Goal: Task Accomplishment & Management: Use online tool/utility

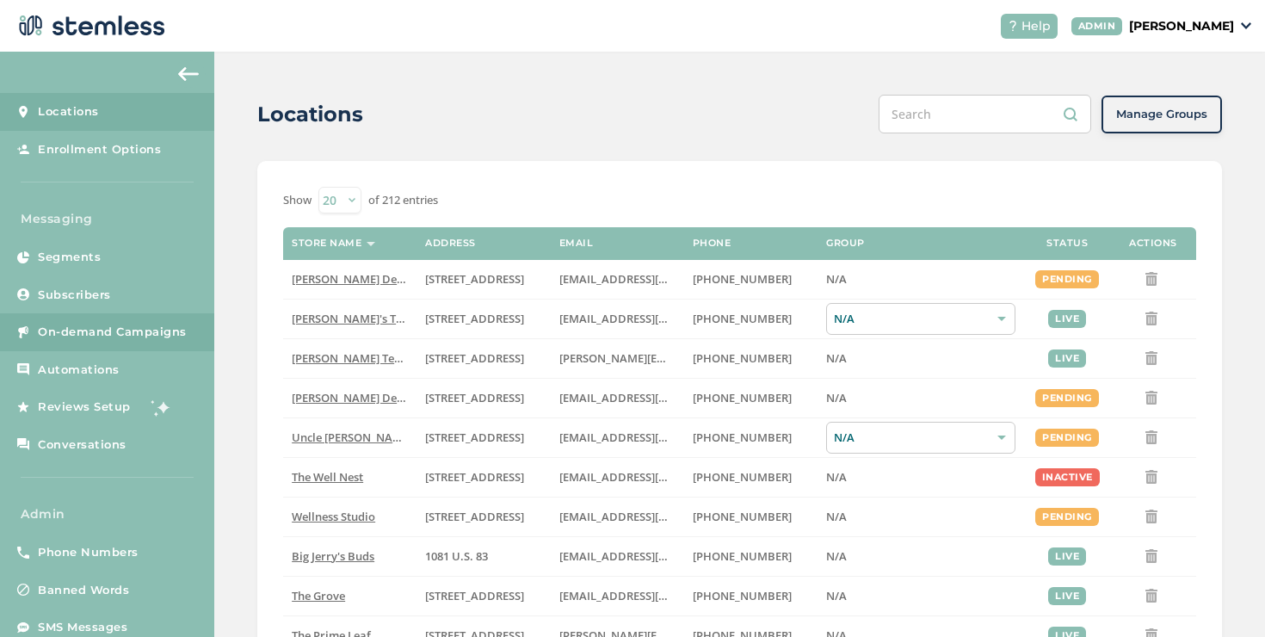
click at [151, 332] on span "On-demand Campaigns" at bounding box center [112, 332] width 149 height 17
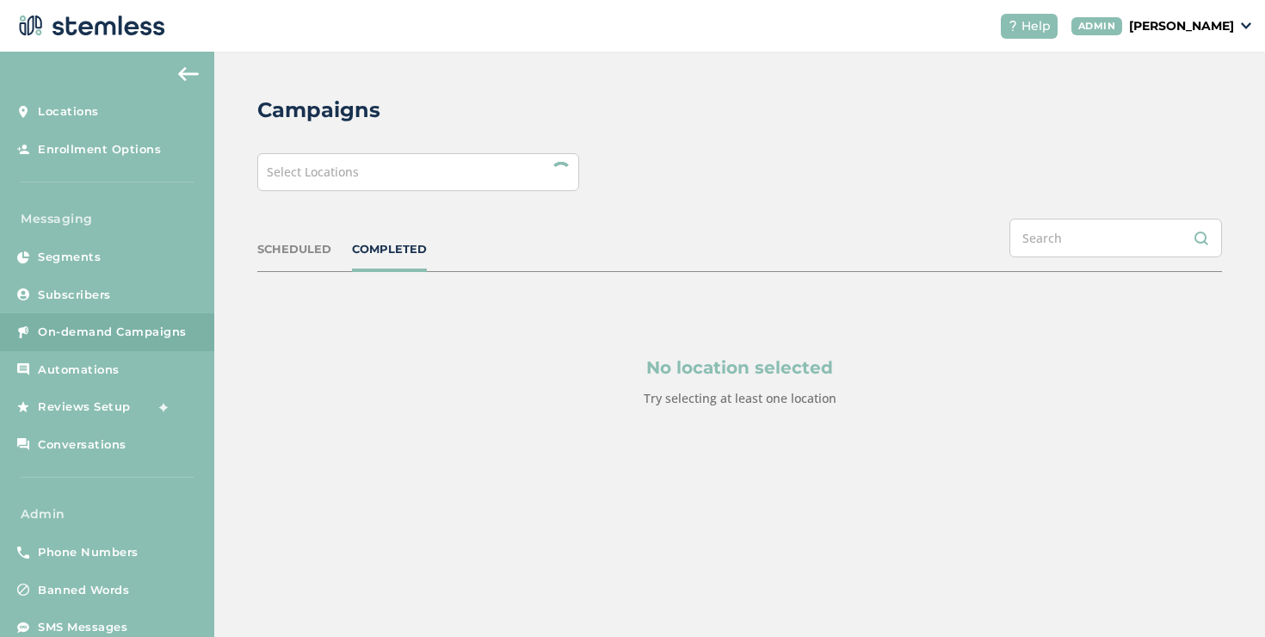
click at [372, 189] on div "Select Locations" at bounding box center [418, 172] width 322 height 38
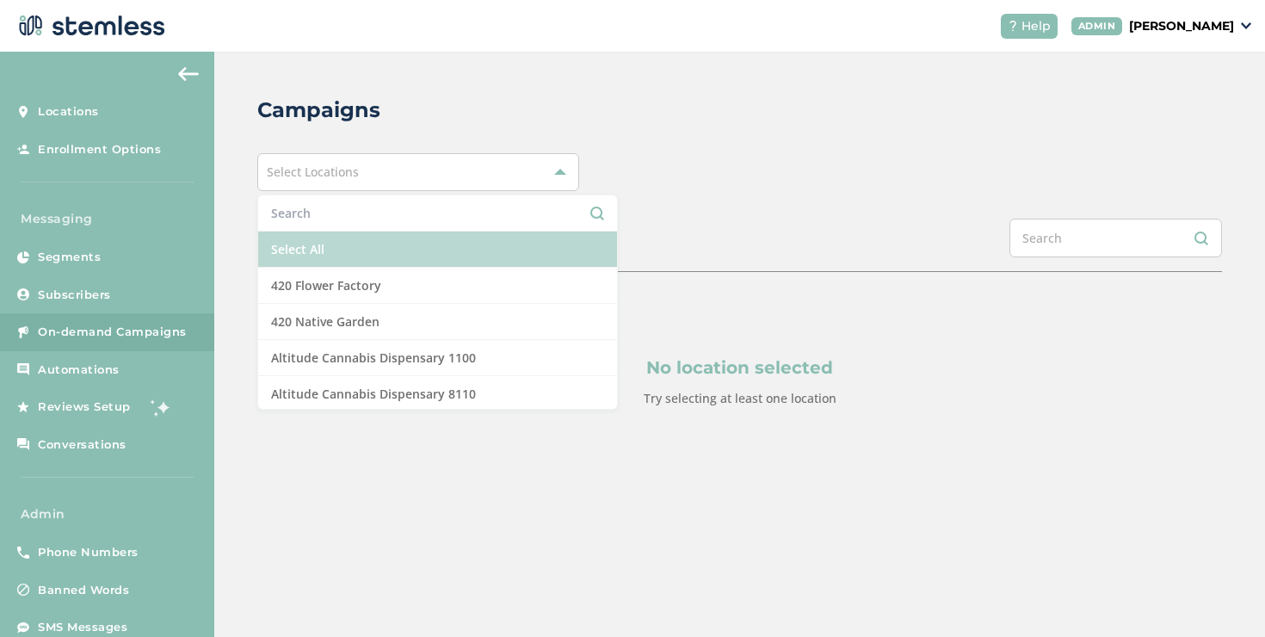
click at [351, 232] on li "Select All" at bounding box center [437, 249] width 359 height 36
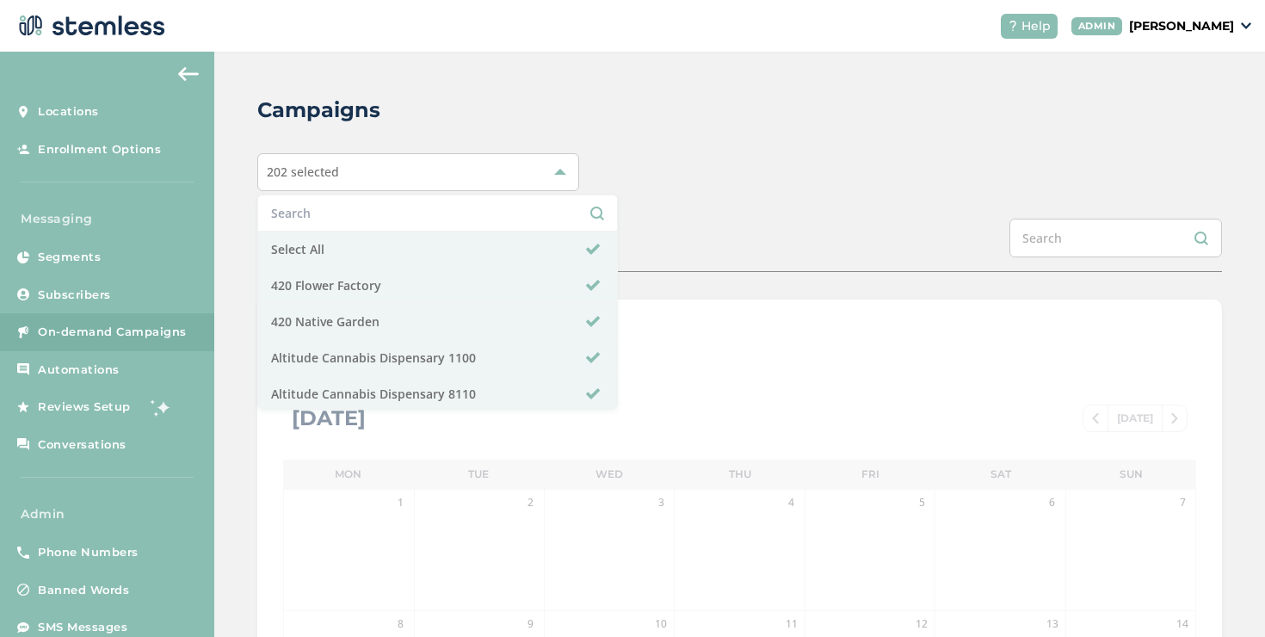
click at [951, 129] on div "Campaigns 202 selected Select All 420 Flower Factory 420 Native Garden Altitude…" at bounding box center [739, 608] width 1051 height 1113
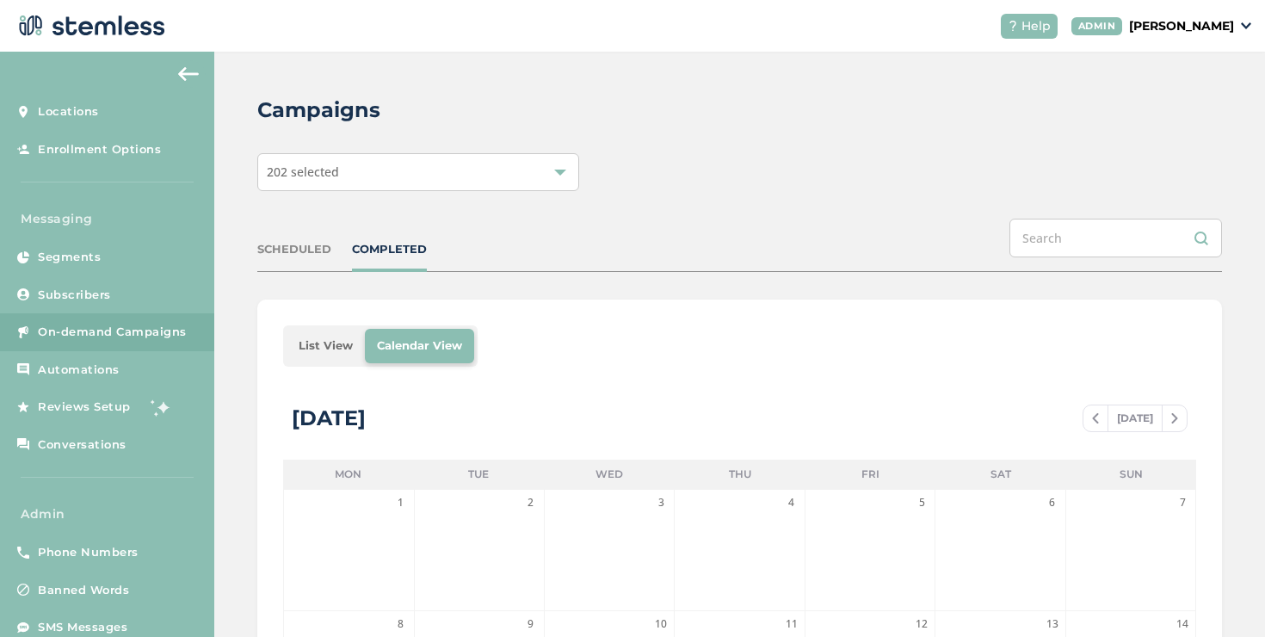
click at [305, 348] on li "List View" at bounding box center [326, 346] width 78 height 34
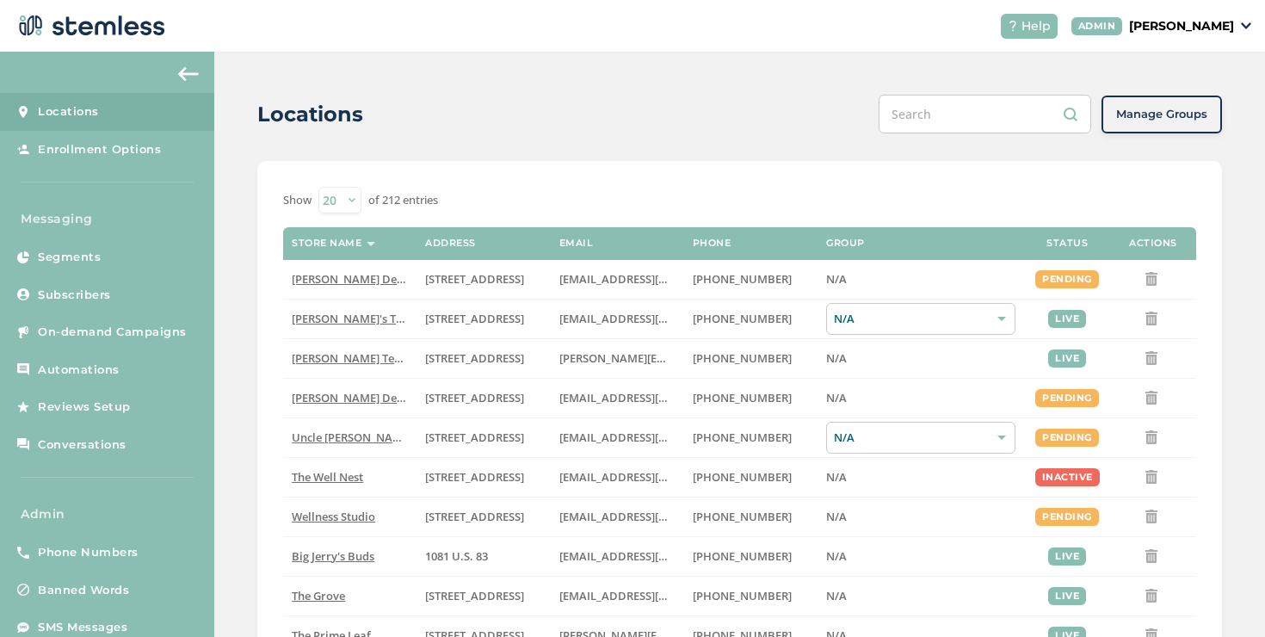
click at [1183, 11] on header "Help [PERSON_NAME]" at bounding box center [632, 26] width 1265 height 52
click at [192, 326] on link "On-demand Campaigns" at bounding box center [107, 332] width 214 height 38
click at [178, 313] on link "On-demand Campaigns" at bounding box center [107, 332] width 214 height 38
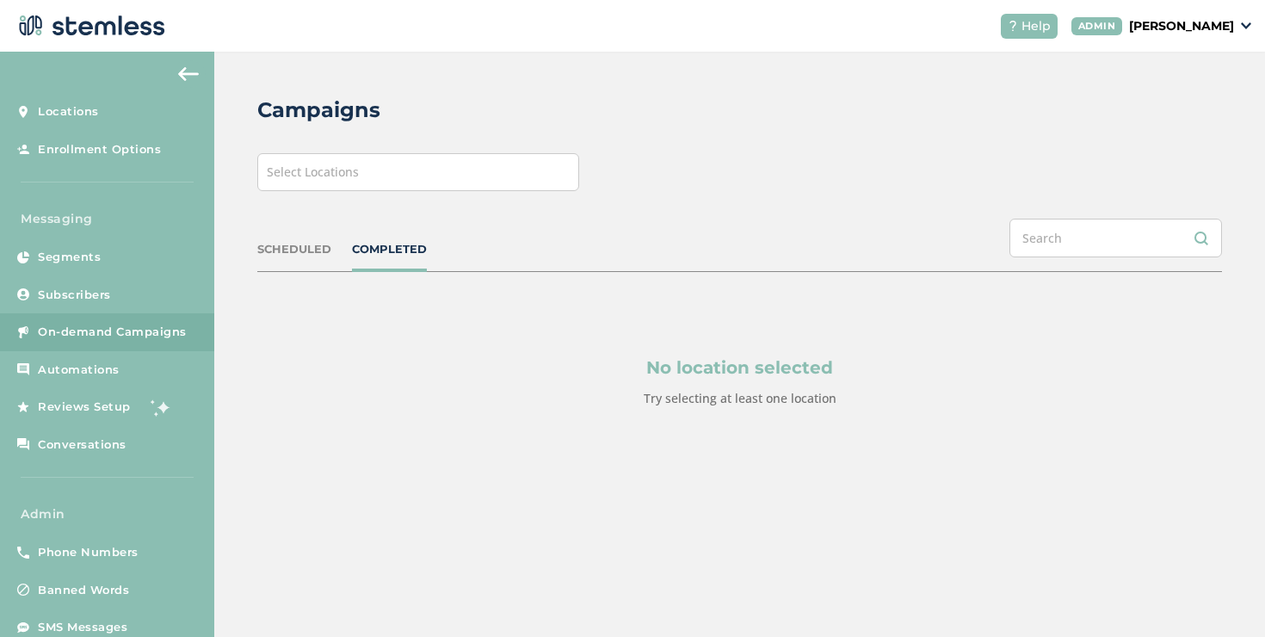
click at [398, 179] on div "Select Locations" at bounding box center [418, 172] width 322 height 38
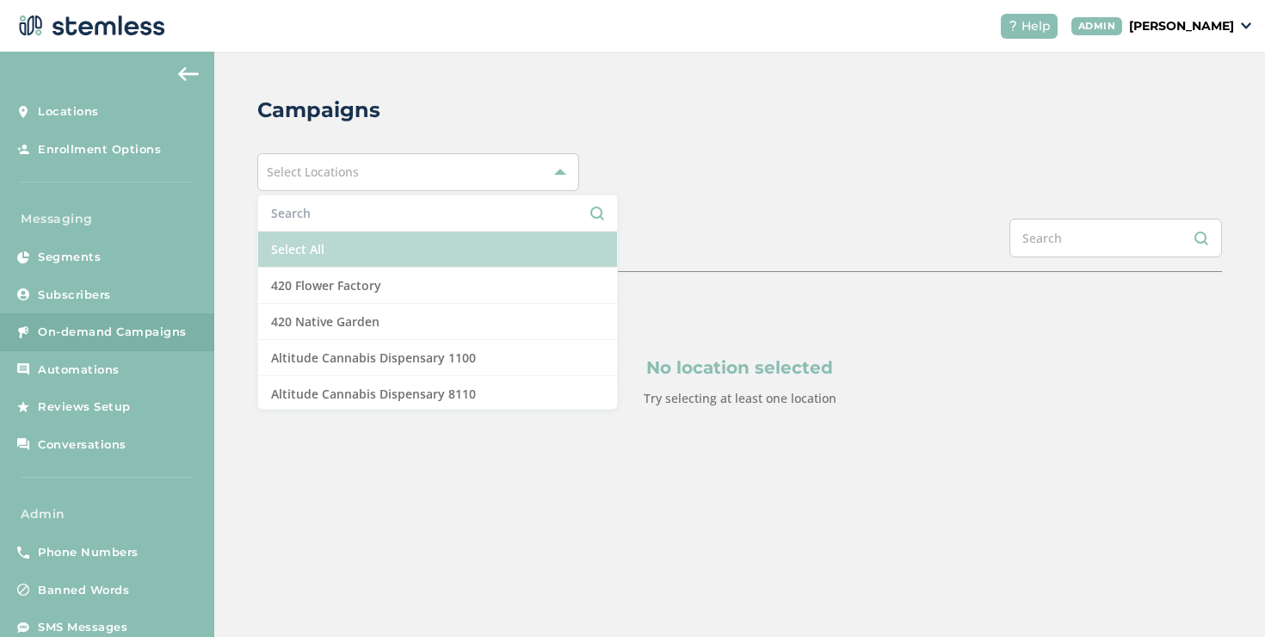
click at [334, 250] on li "Select All" at bounding box center [437, 249] width 359 height 36
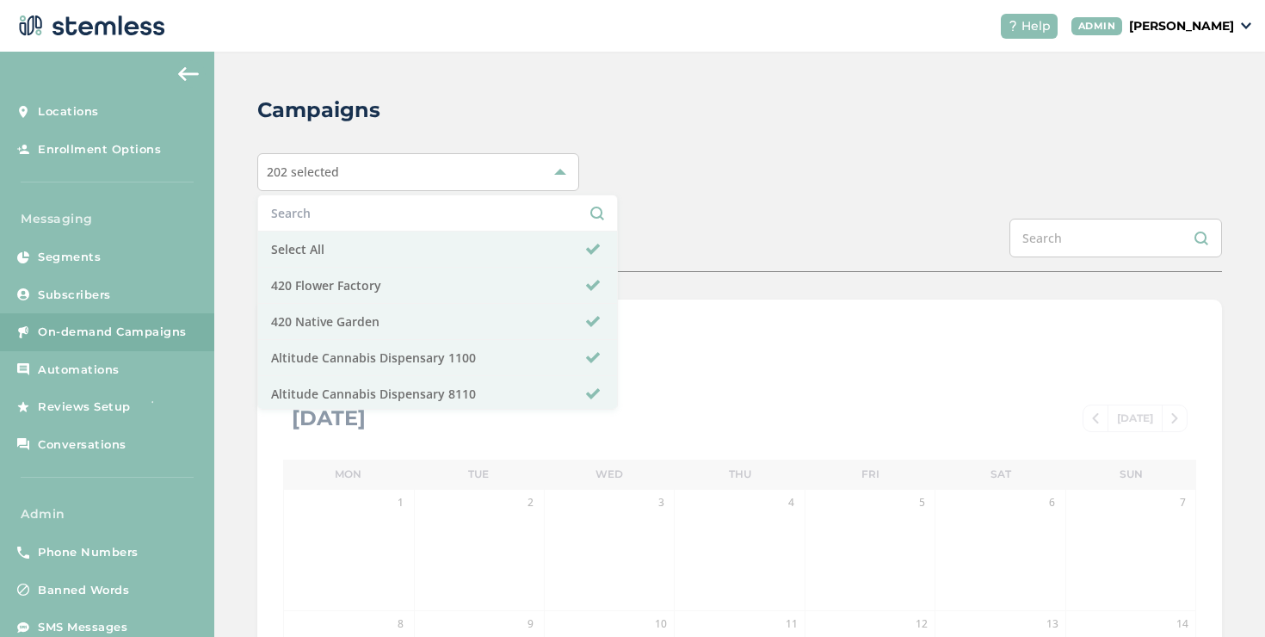
click at [645, 218] on div "Campaigns 202 selected Select All 420 Flower Factory 420 Native Garden Altitude…" at bounding box center [739, 608] width 1051 height 1113
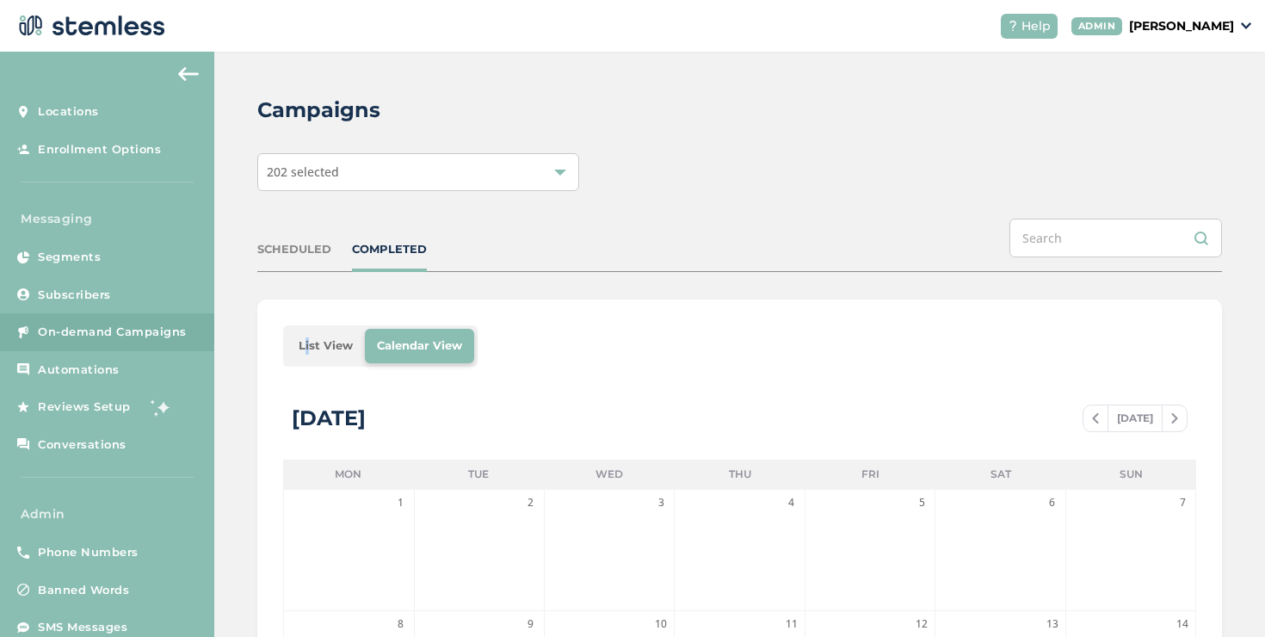
click at [302, 340] on li "List View" at bounding box center [326, 346] width 78 height 34
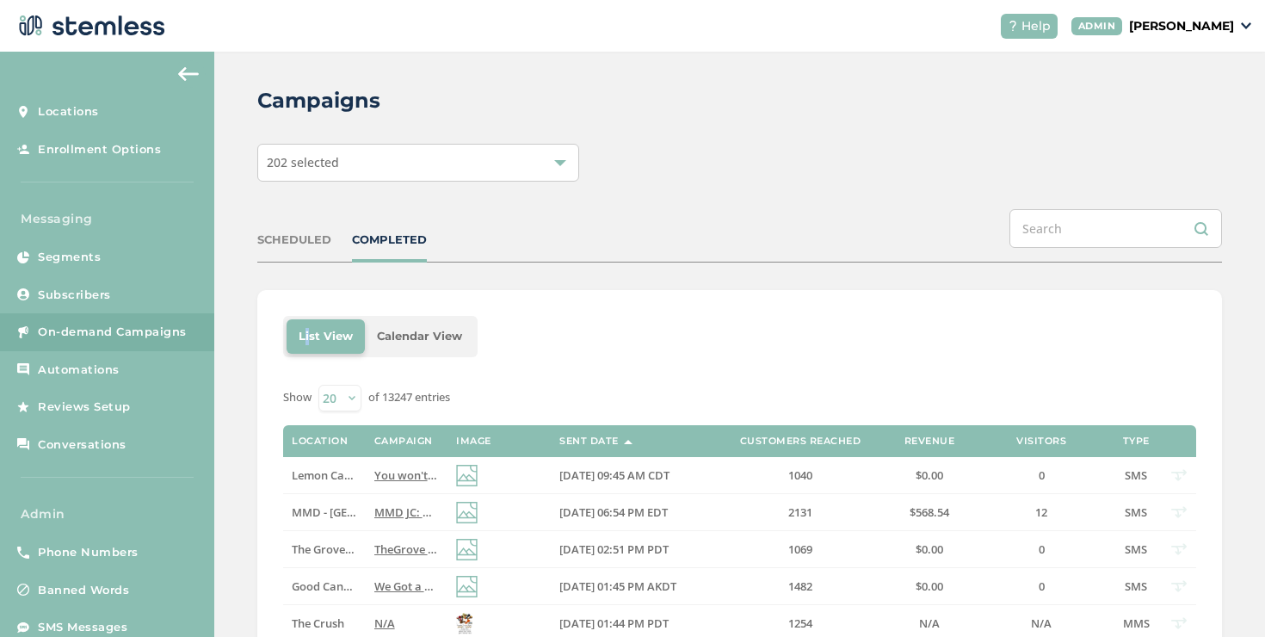
scroll to position [22, 0]
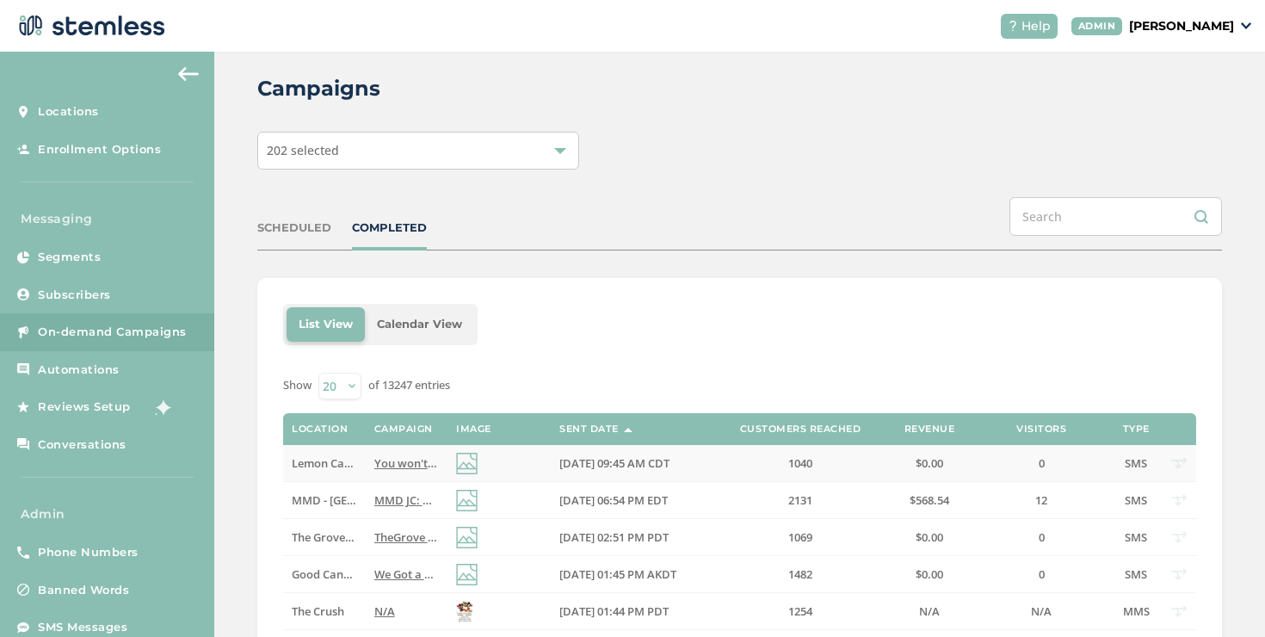
click at [396, 456] on span "You won't want to miss today's fresh drops & specials here at Lemon Glenpool :)…" at bounding box center [651, 462] width 554 height 15
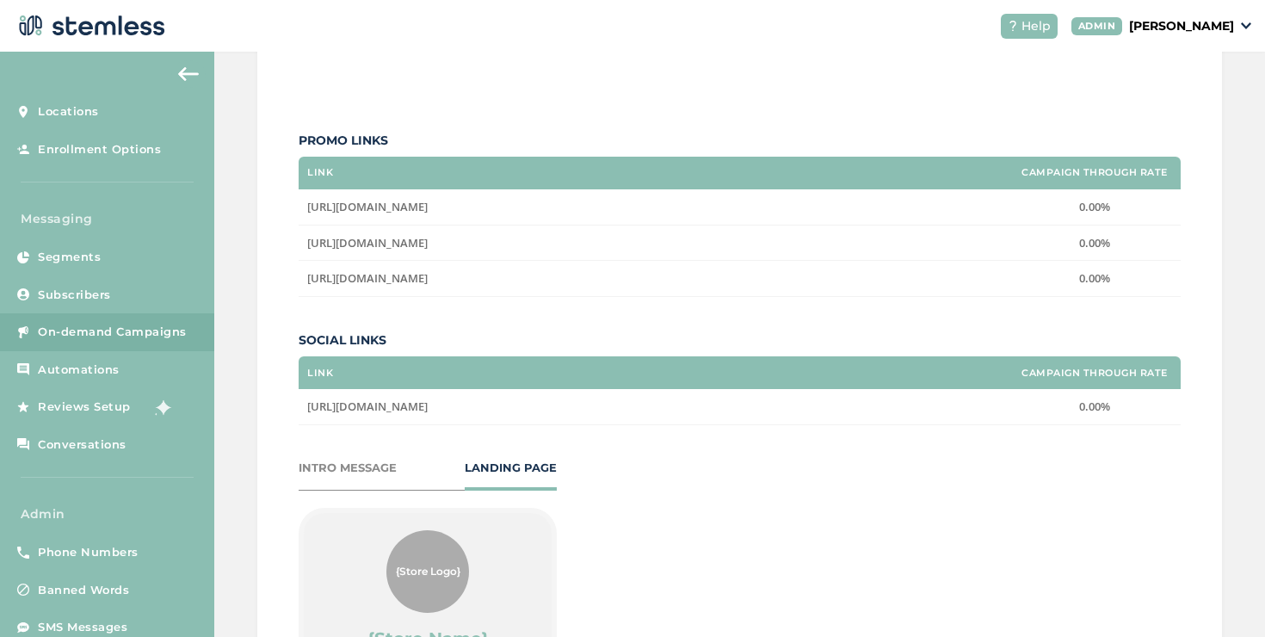
scroll to position [295, 0]
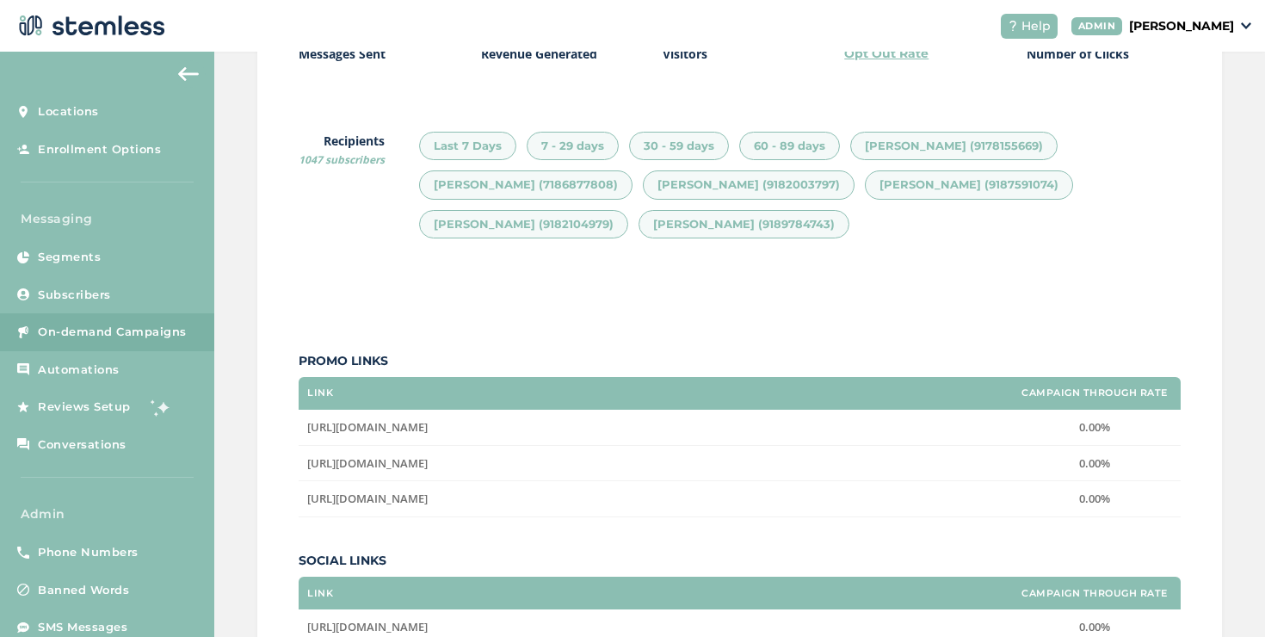
click at [772, 224] on div "Miranda Evans (9189784743)" at bounding box center [743, 224] width 211 height 29
copy div "9189784743"
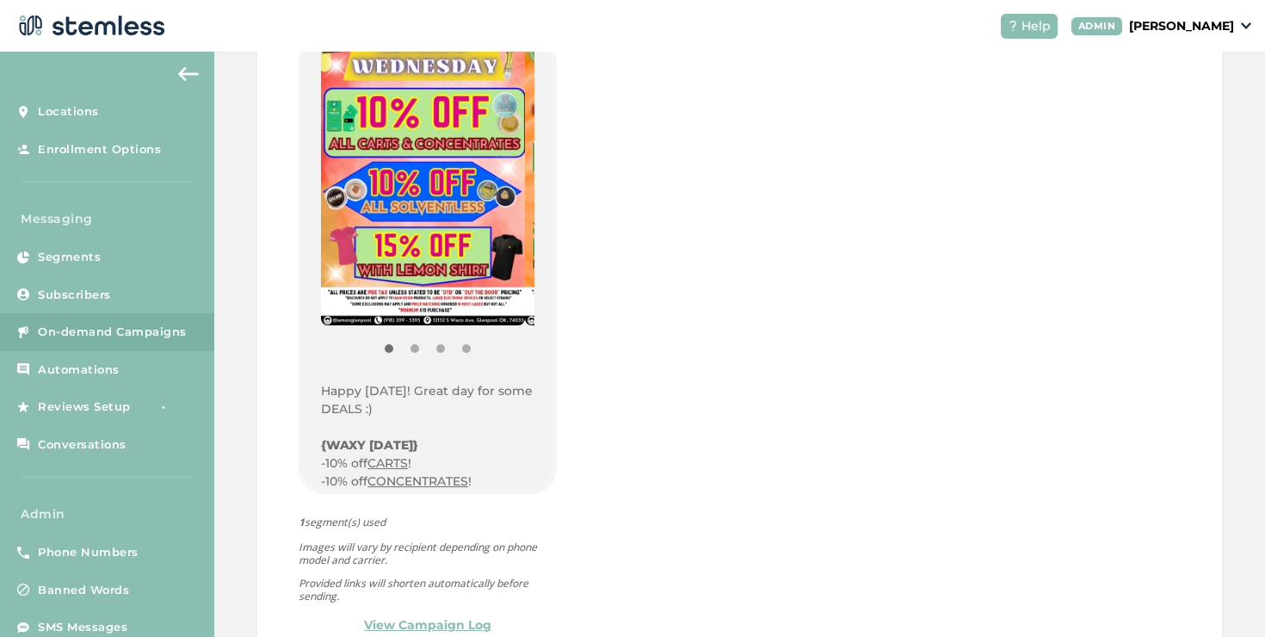
scroll to position [490, 0]
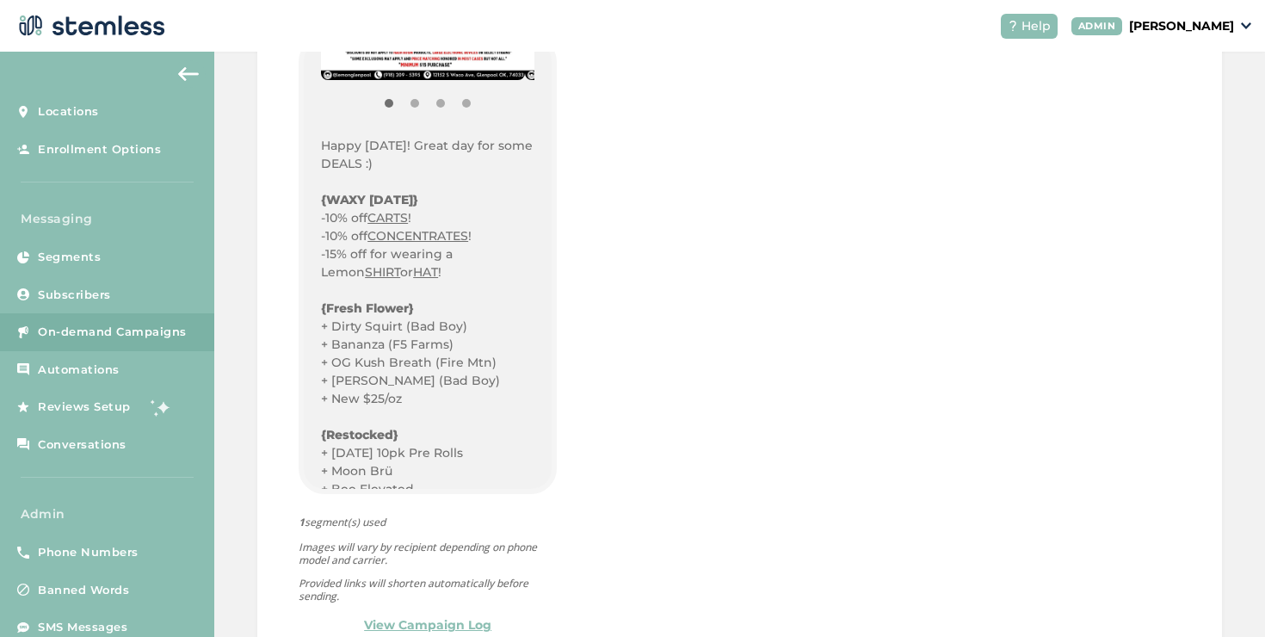
click at [471, 615] on div "INTRO MESSAGE LANDING PAGE {Store Logo} {Store Name} Happy Wednesday! Great day…" at bounding box center [428, 311] width 258 height 647
click at [472, 621] on link "View Campaign Log" at bounding box center [427, 625] width 127 height 18
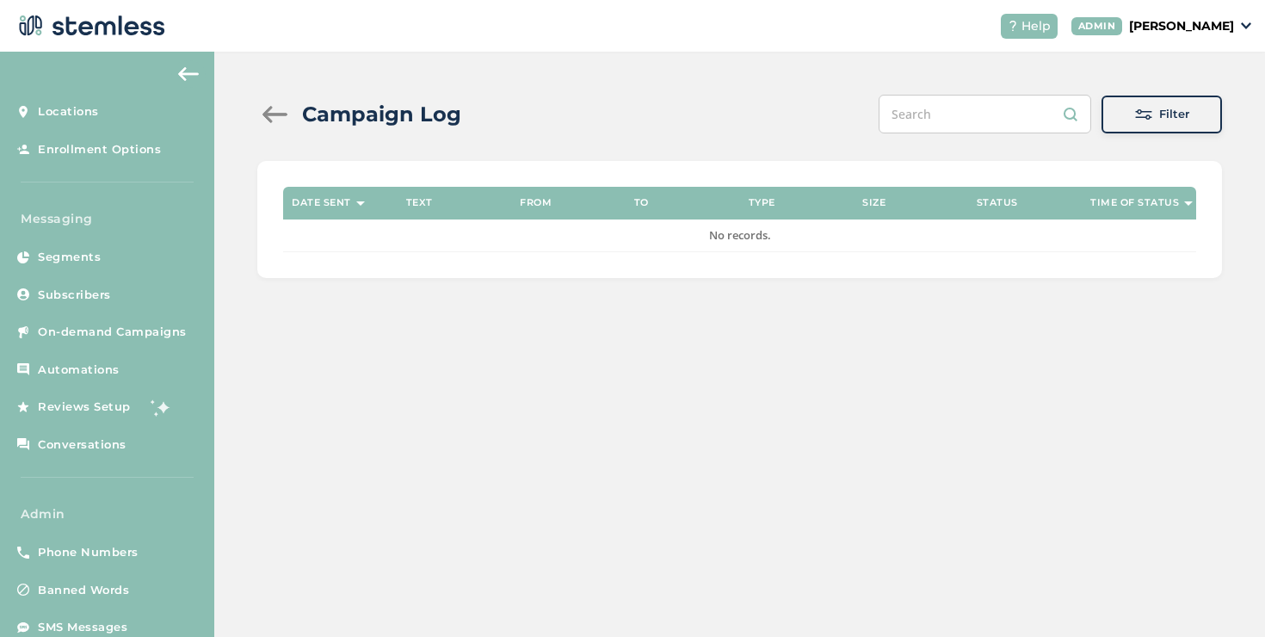
click at [943, 127] on input "text" at bounding box center [985, 114] width 213 height 39
paste input "9189784743"
type input "9189784743"
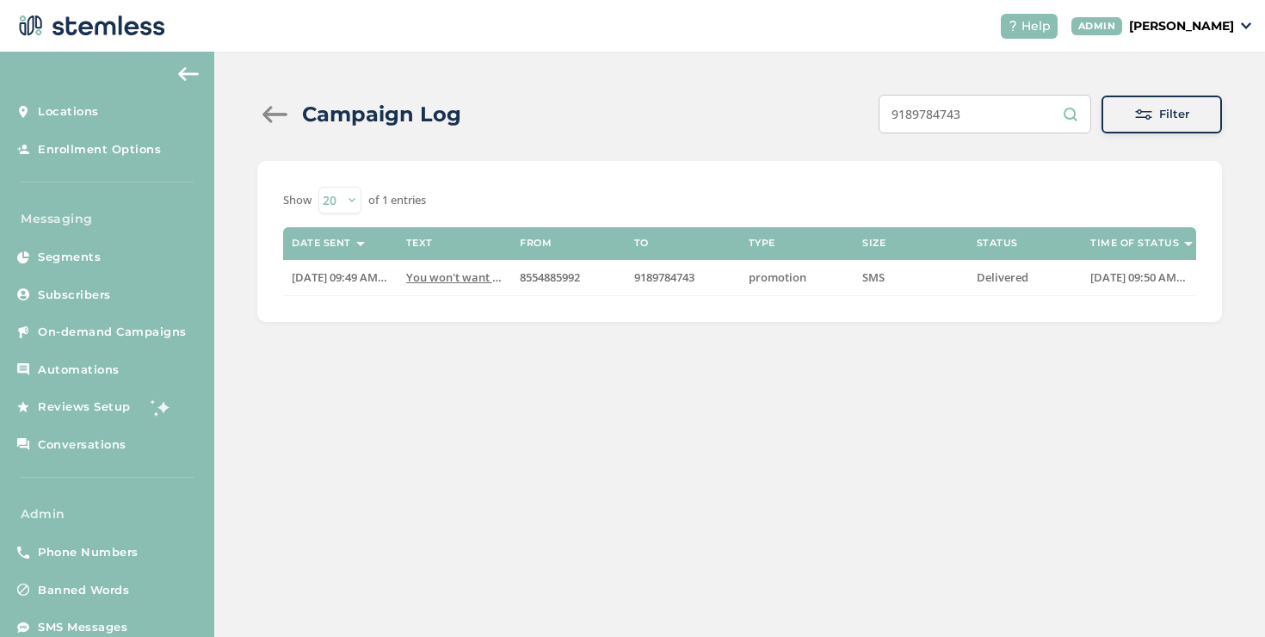
click at [939, 122] on input "9189784743" at bounding box center [985, 114] width 213 height 39
click at [940, 121] on input "9189784743" at bounding box center [985, 114] width 213 height 39
